Goal: Task Accomplishment & Management: Manage account settings

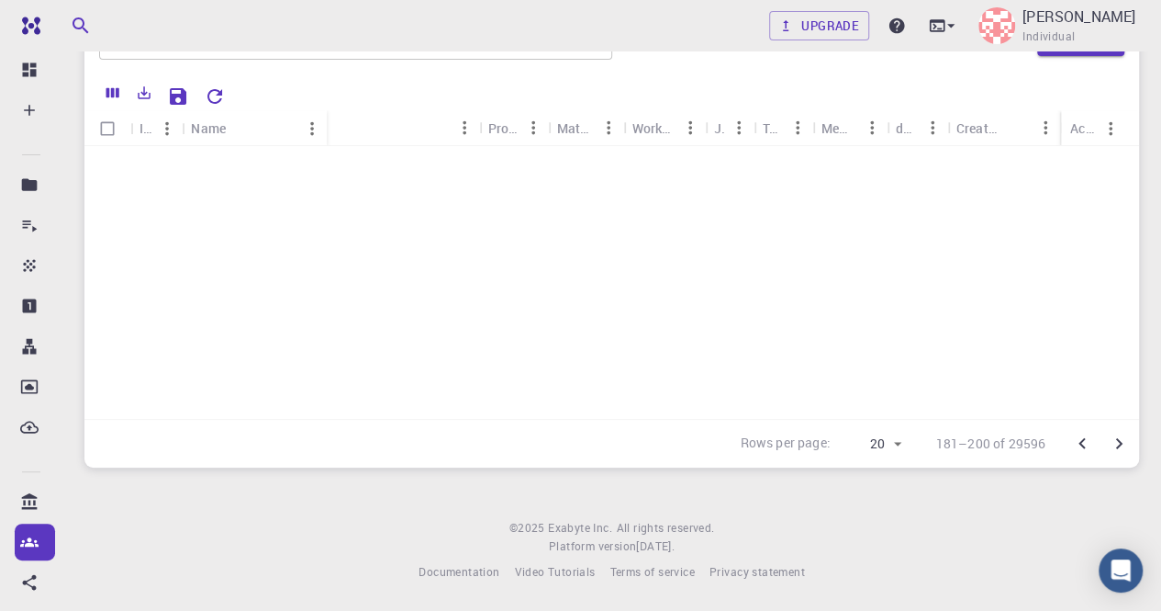
scroll to position [549, 828]
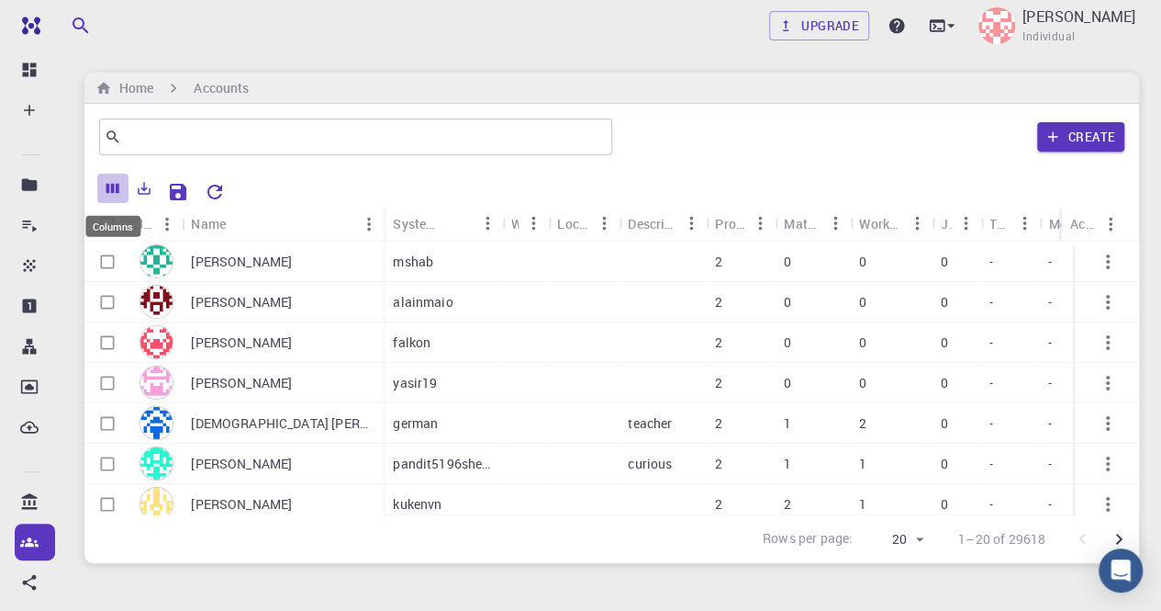
click at [111, 190] on icon "Columns" at bounding box center [113, 189] width 13 height 10
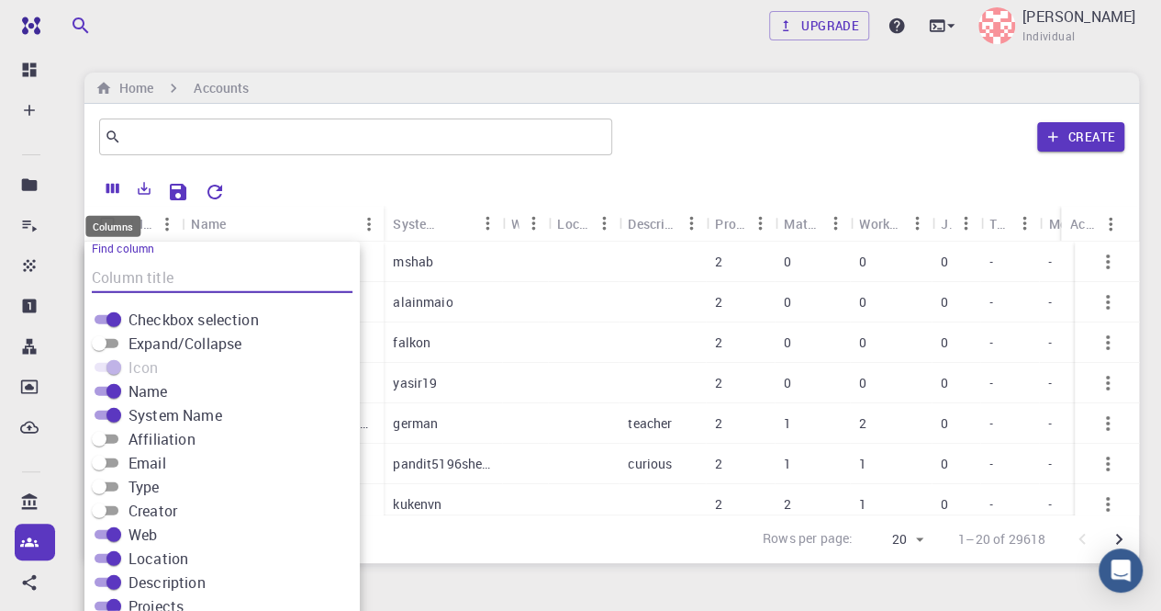
scroll to position [43, 0]
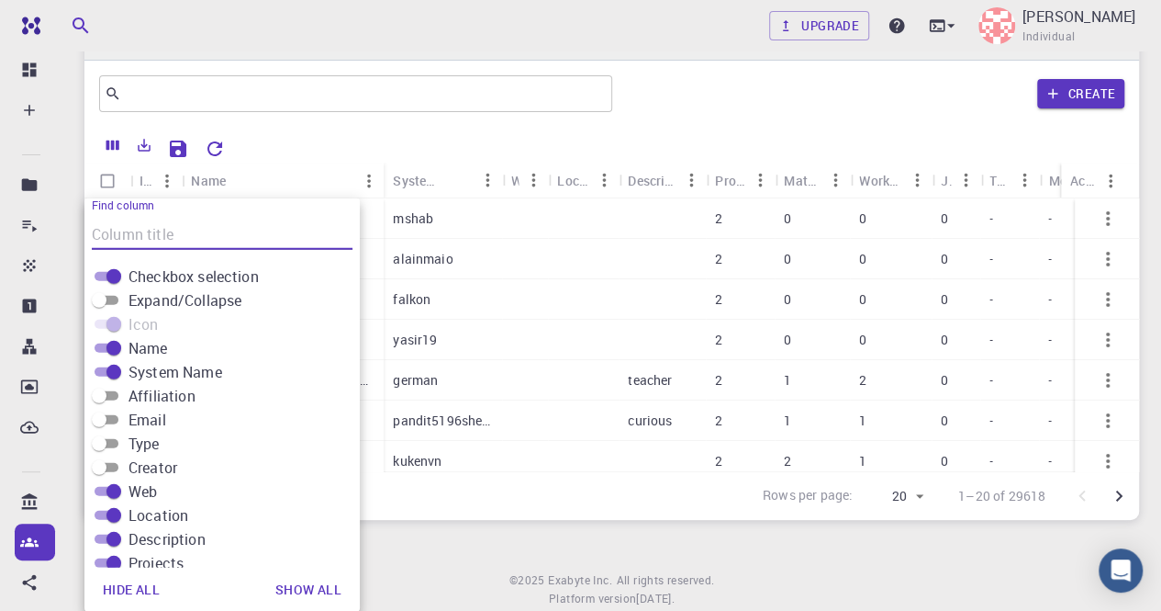
click at [112, 395] on input "Affiliation" at bounding box center [99, 396] width 66 height 22
checkbox input "true"
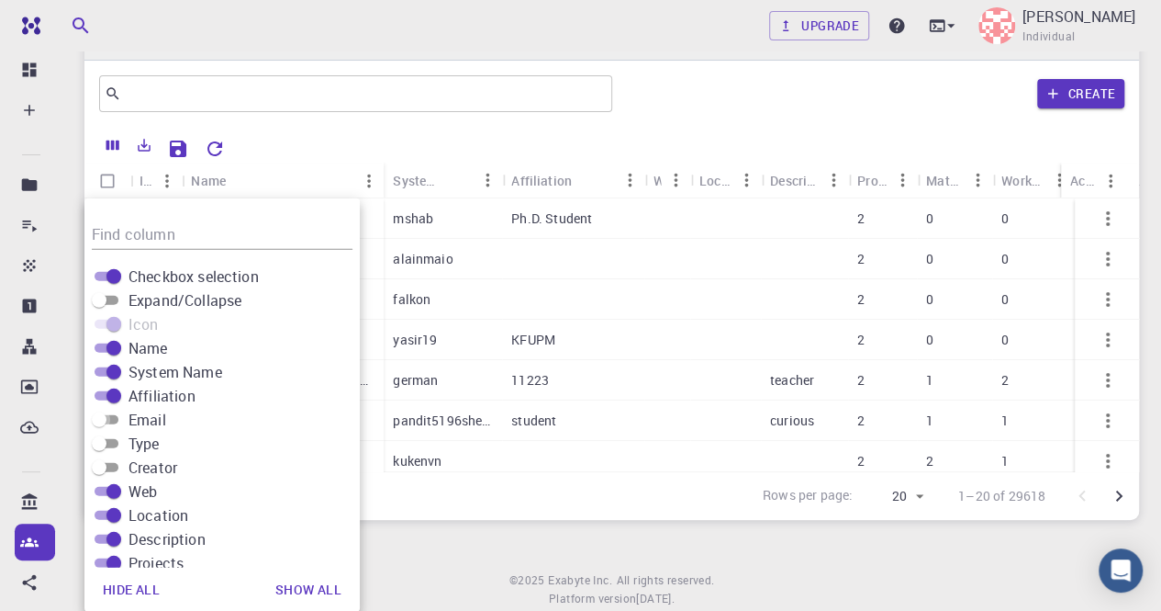
click at [112, 417] on input "Email" at bounding box center [99, 420] width 66 height 22
checkbox input "true"
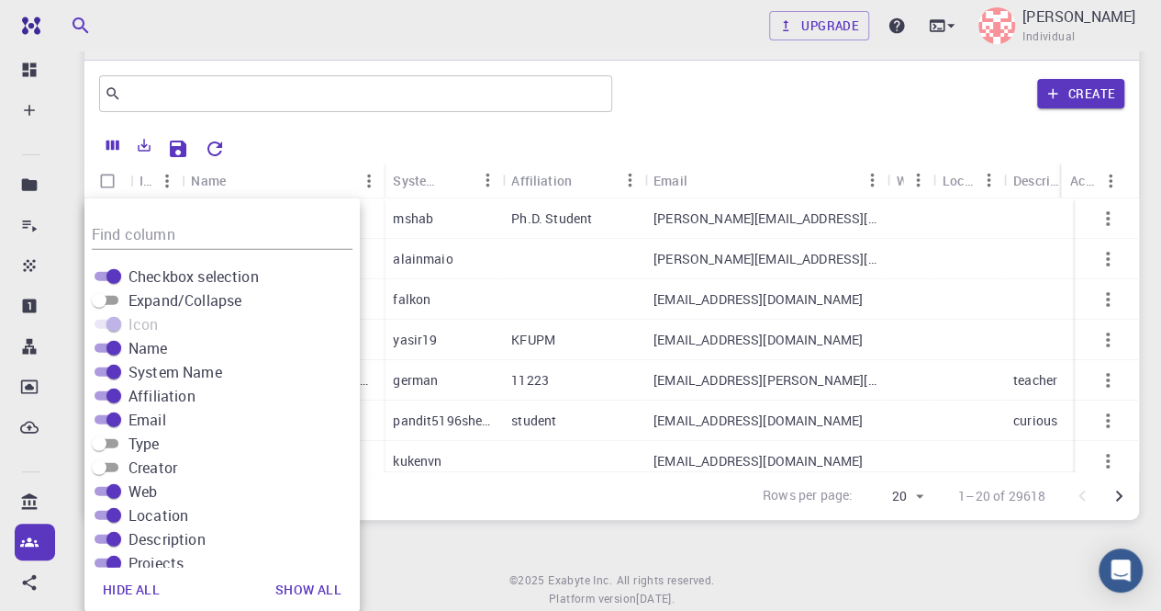
click at [413, 500] on div "Rows per page: 20 20 1–20 of 29618" at bounding box center [611, 495] width 1055 height 49
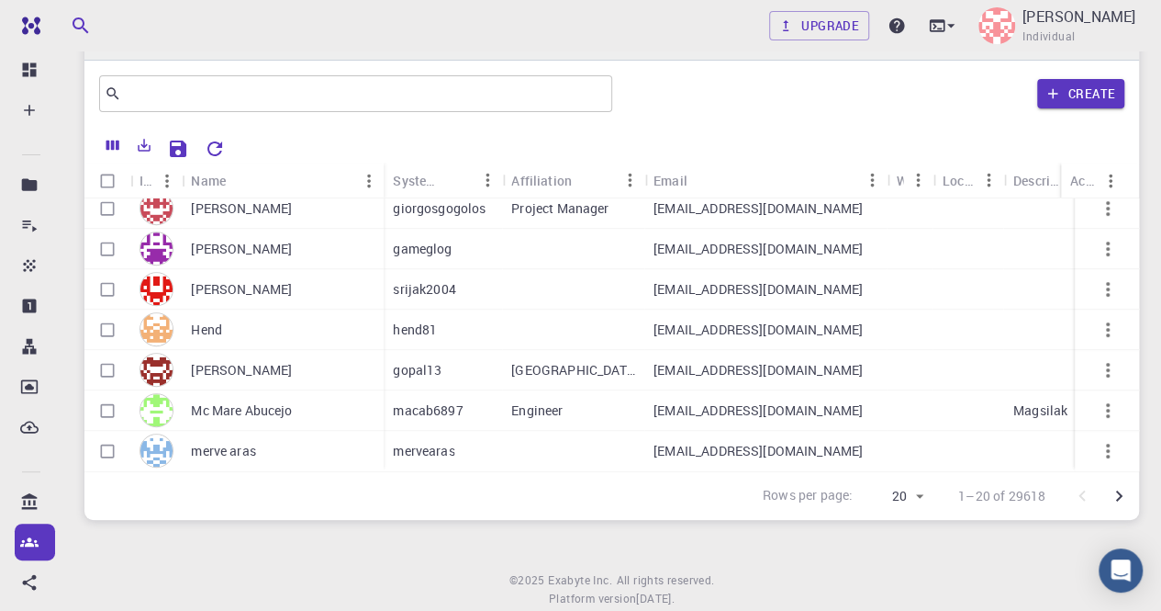
scroll to position [549, 0]
click at [1120, 492] on icon "Go to next page" at bounding box center [1119, 496] width 22 height 22
